Goal: Check status

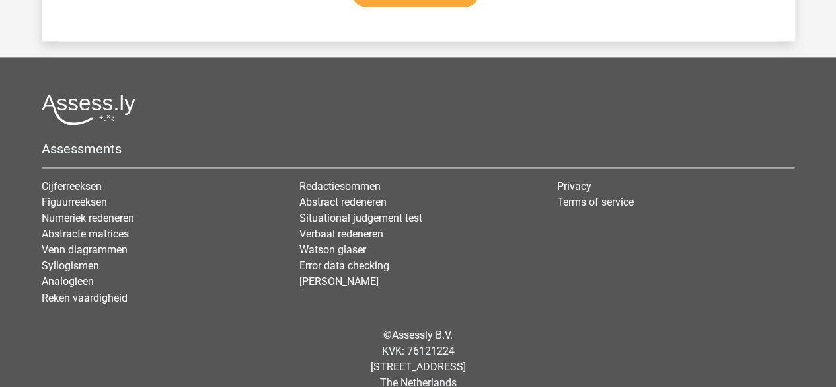
scroll to position [5988, 0]
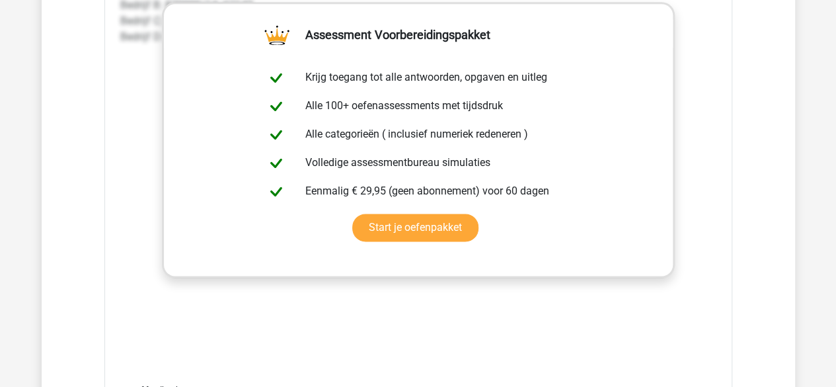
scroll to position [3290, 0]
